Goal: Check status

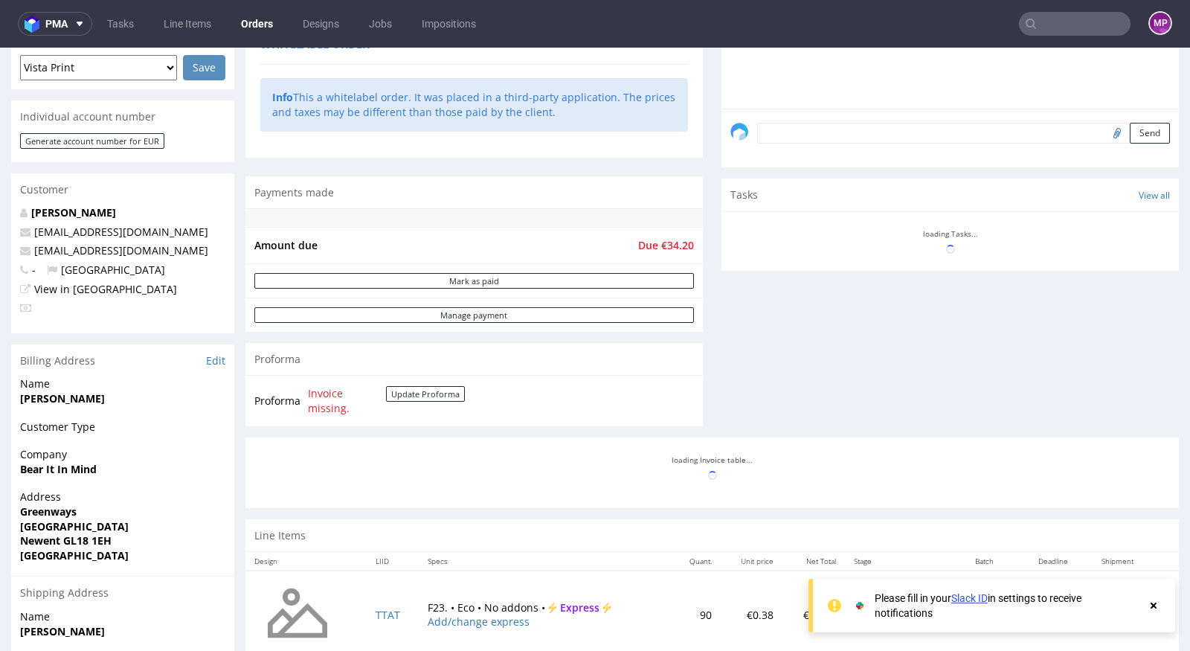
scroll to position [604, 0]
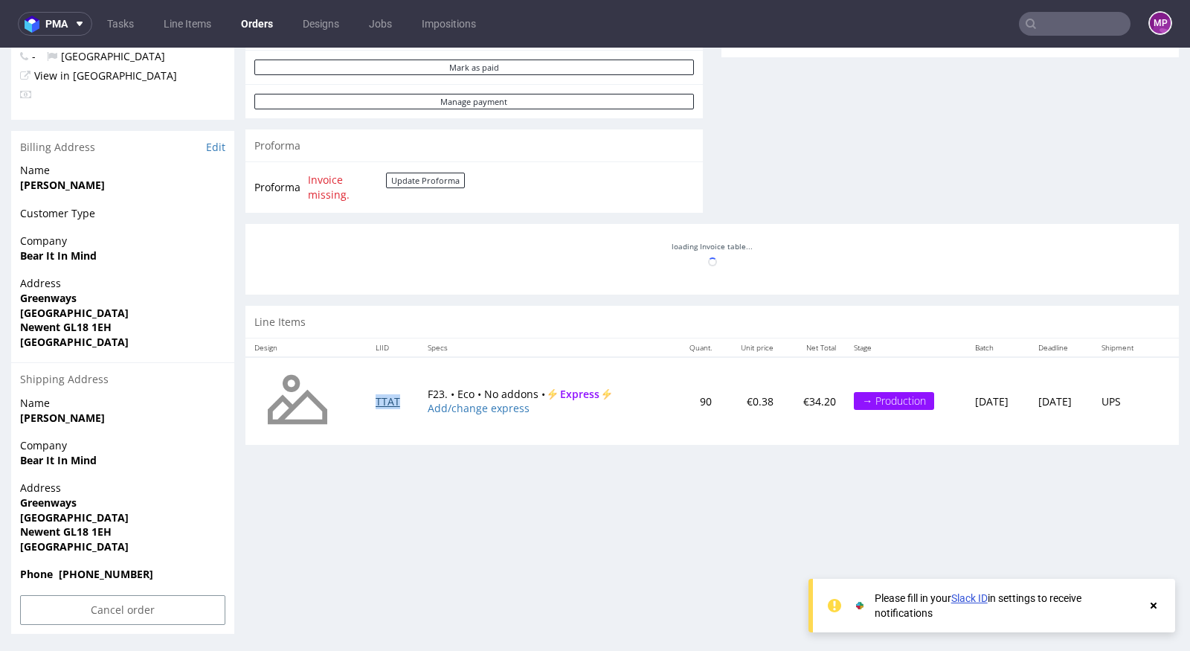
click at [382, 398] on table "Design LIID Specs Quant. Unit price Net Total Stage Batch Deadline Shipment TTA…" at bounding box center [711, 391] width 933 height 106
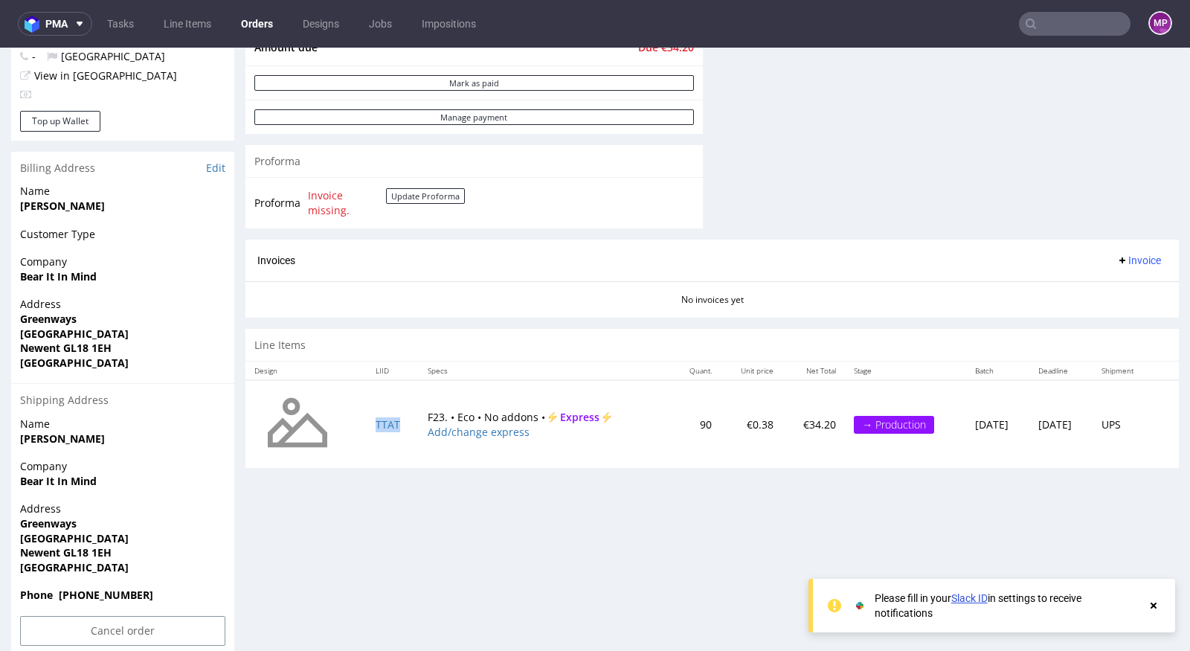
click at [377, 427] on td "TTAT" at bounding box center [393, 424] width 52 height 88
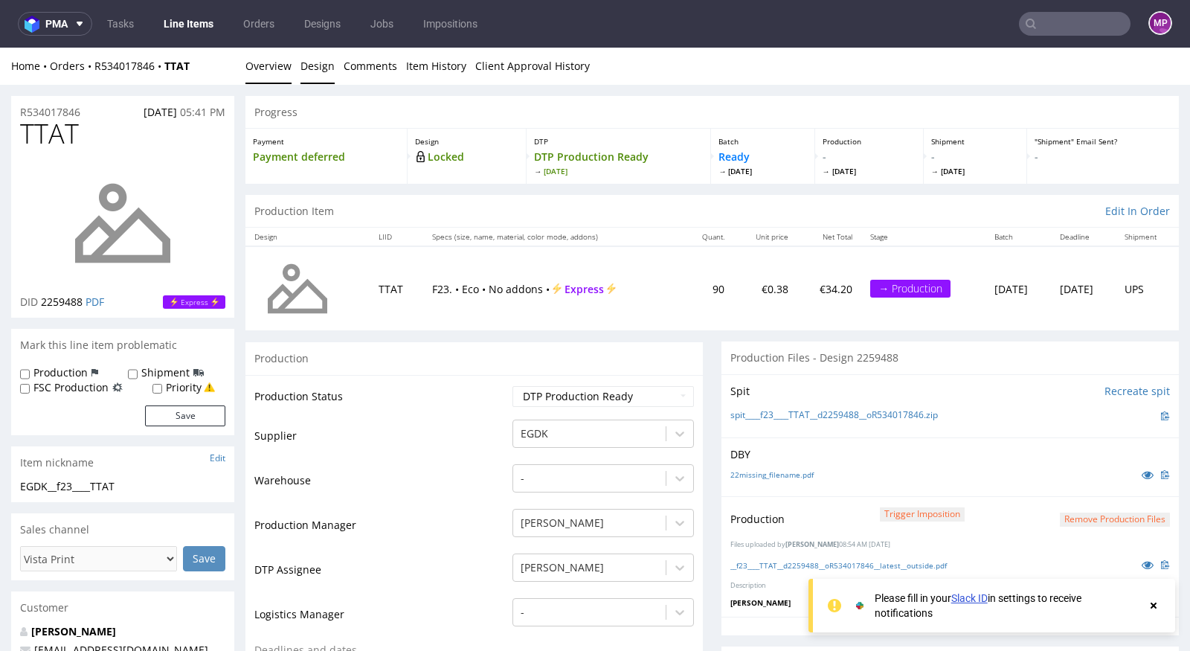
click at [314, 59] on link "Design" at bounding box center [317, 66] width 34 height 36
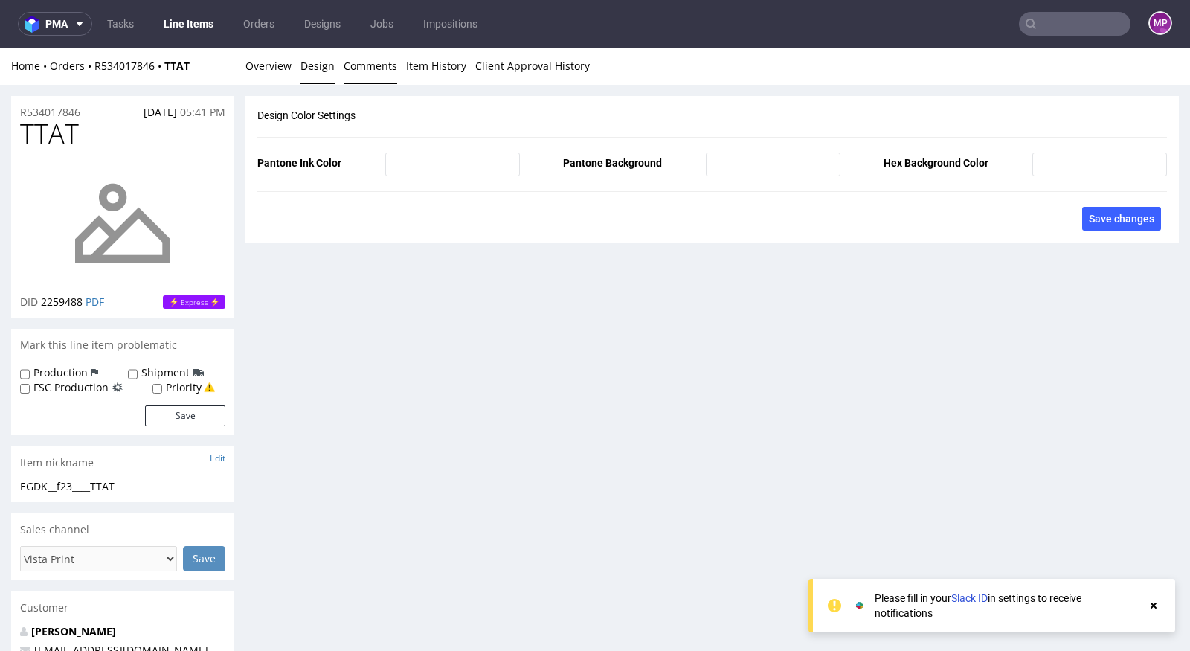
click at [360, 79] on link "Comments" at bounding box center [371, 66] width 54 height 36
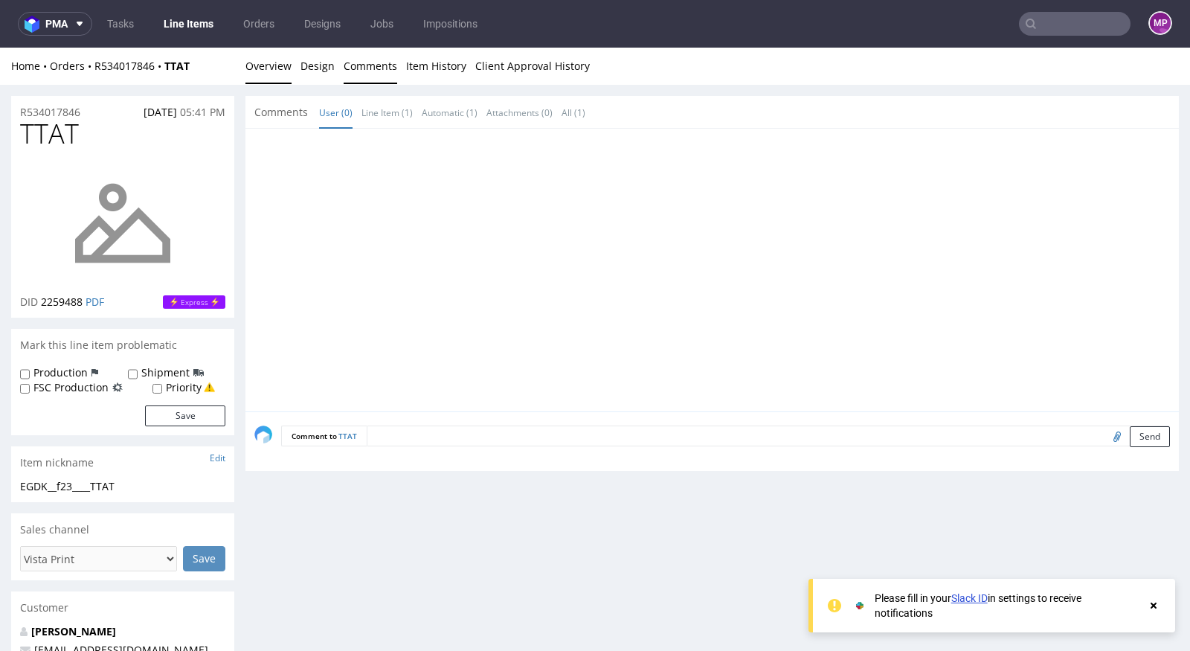
click at [268, 67] on link "Overview" at bounding box center [268, 66] width 46 height 36
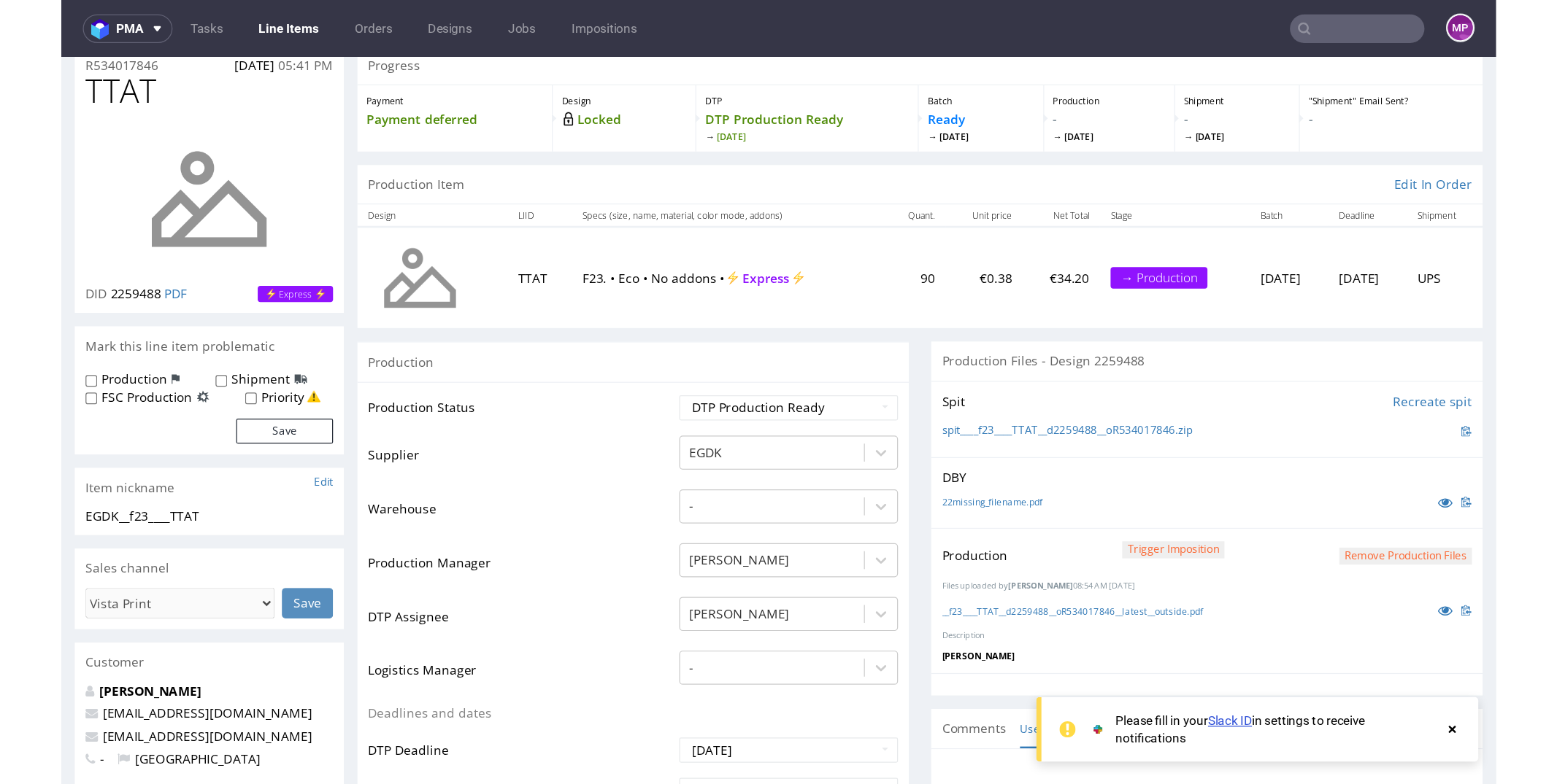
scroll to position [70, 0]
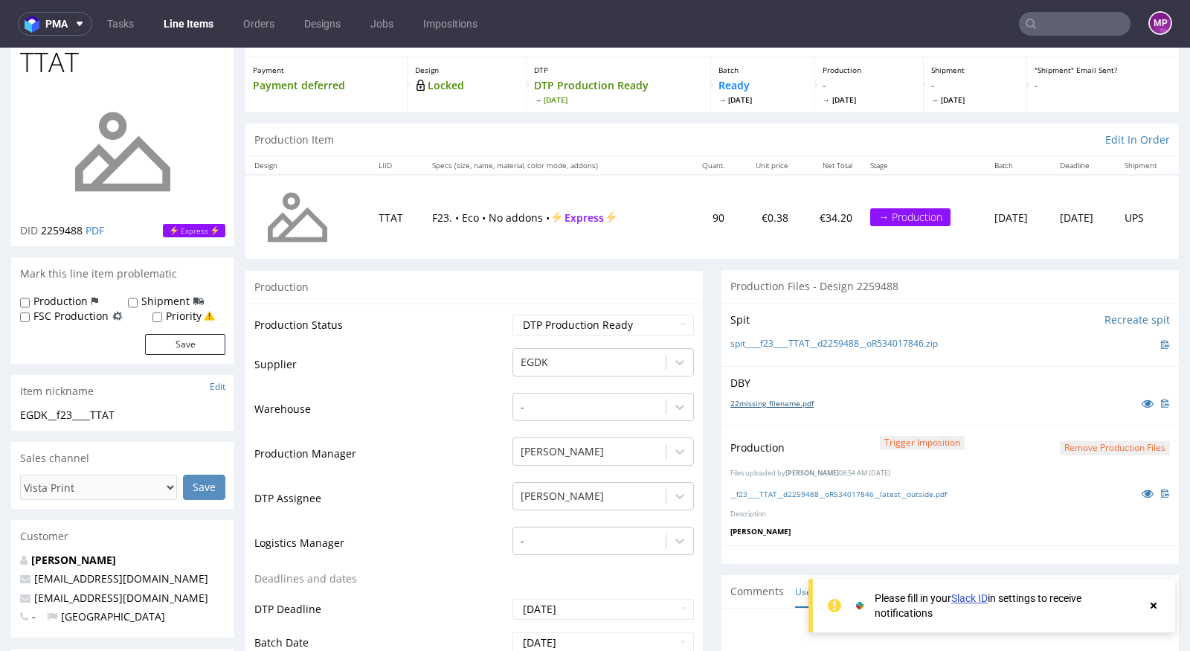
click at [786, 399] on link "22missing_filename.pdf" at bounding box center [771, 403] width 83 height 10
